Goal: Transaction & Acquisition: Obtain resource

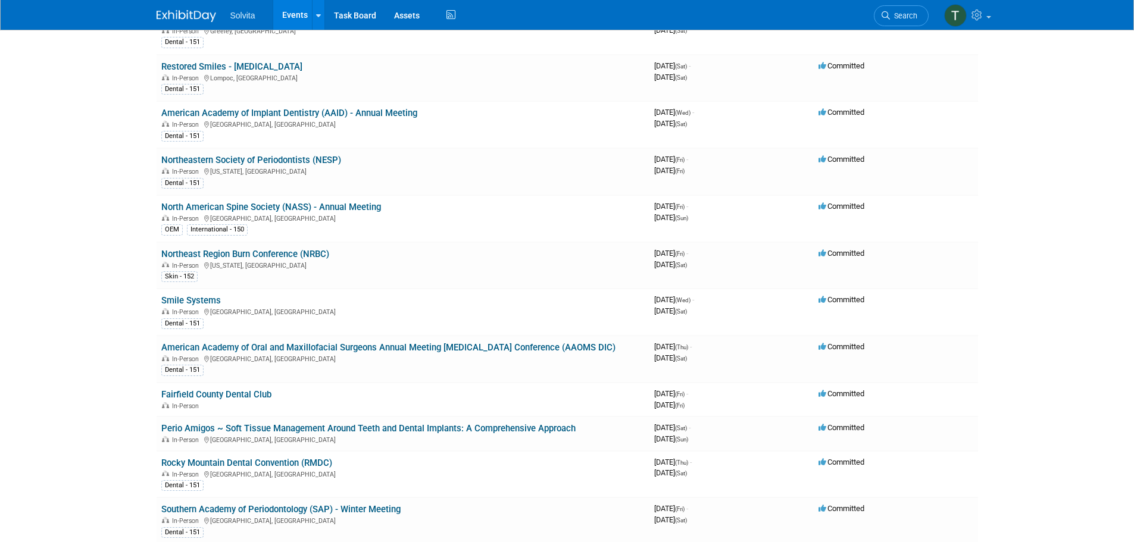
scroll to position [774, 0]
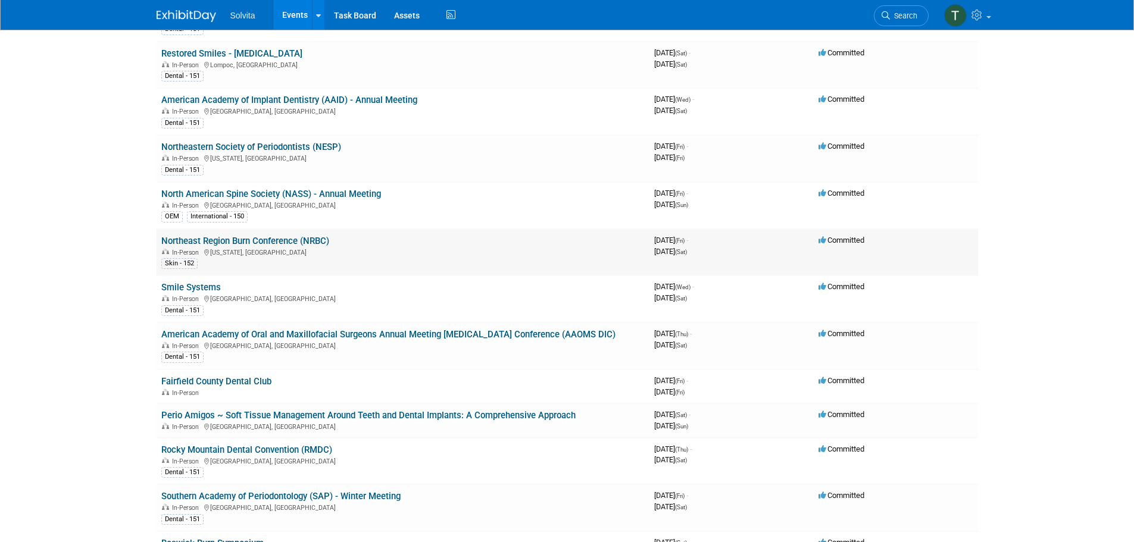
click at [275, 240] on link "Northeast Region Burn Conference (NRBC)" at bounding box center [245, 241] width 168 height 11
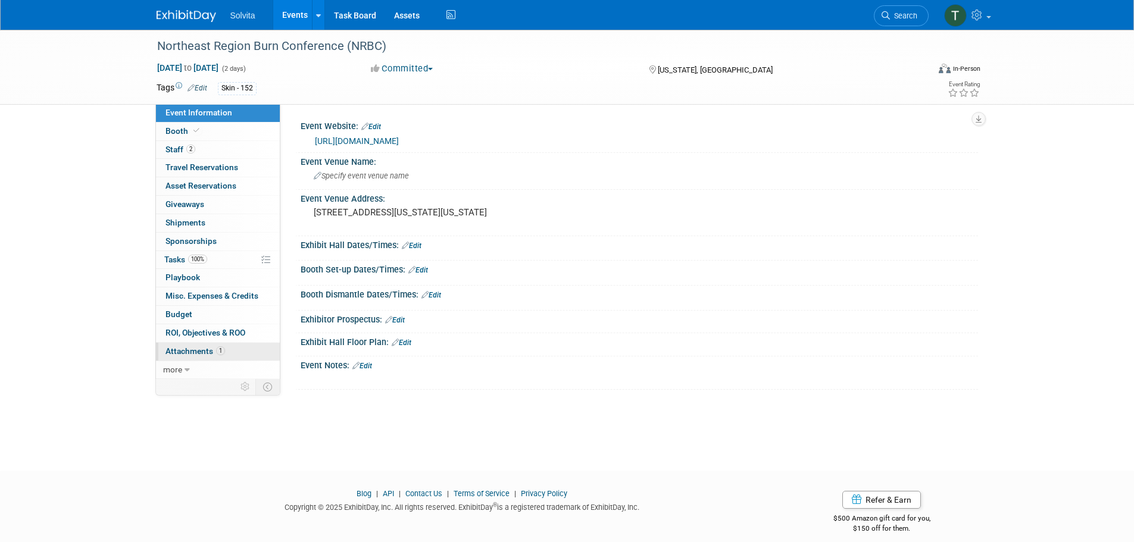
click at [208, 349] on span "Attachments 1" at bounding box center [196, 352] width 60 height 10
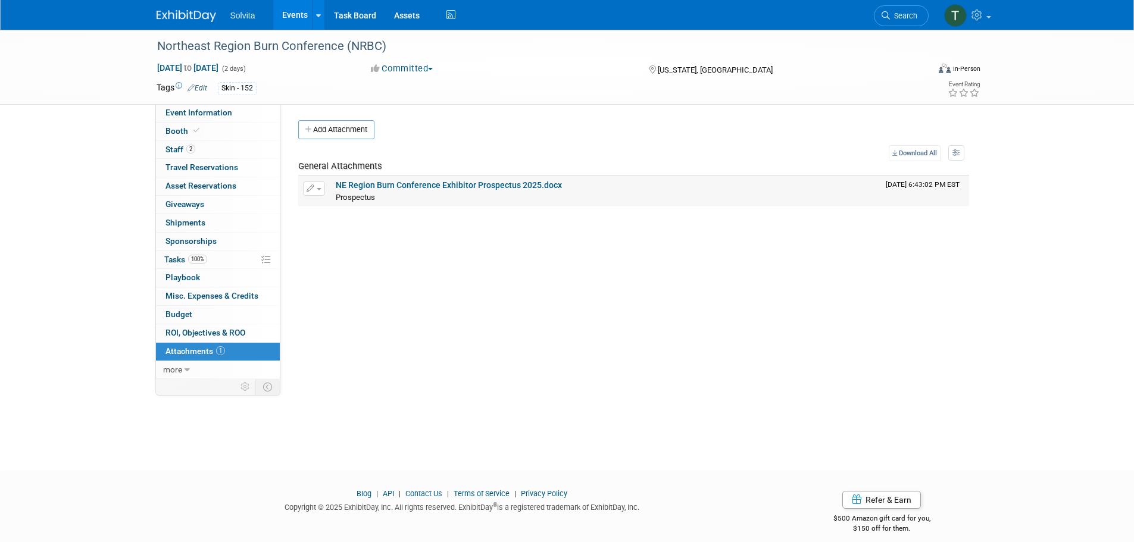
click at [421, 185] on link "NE Region Burn Conference Exhibitor Prospectus 2025.docx" at bounding box center [449, 185] width 226 height 10
click at [364, 185] on link "NE Region Burn Conference Exhibitor Prospectus 2025.docx" at bounding box center [449, 185] width 226 height 10
